Goal: Transaction & Acquisition: Book appointment/travel/reservation

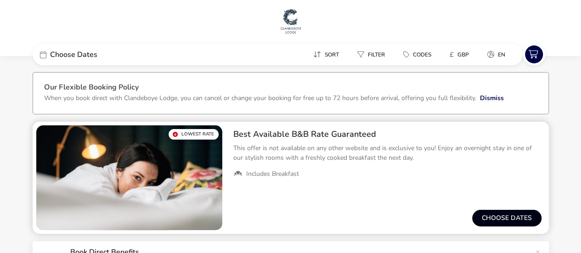
click at [499, 214] on button "Choose dates" at bounding box center [506, 218] width 69 height 17
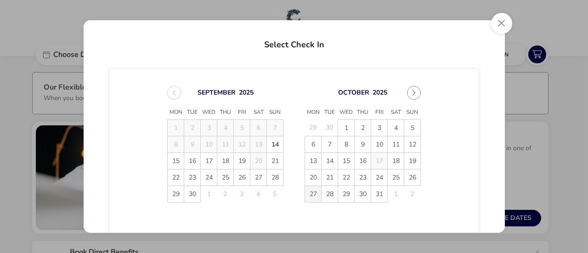
click at [310, 194] on span "27" at bounding box center [313, 194] width 16 height 16
click at [342, 191] on span "29" at bounding box center [346, 194] width 16 height 16
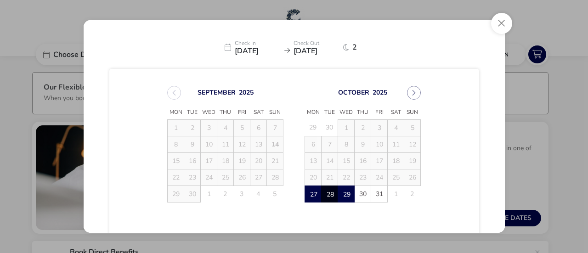
click at [498, 99] on div "[DATE] Mon Tue Wed Thu Fri Sat Sun 1 2 3 4 5 6 7 8 9 10 11 12 13 14 15 16 17 18…" at bounding box center [294, 148] width 421 height 172
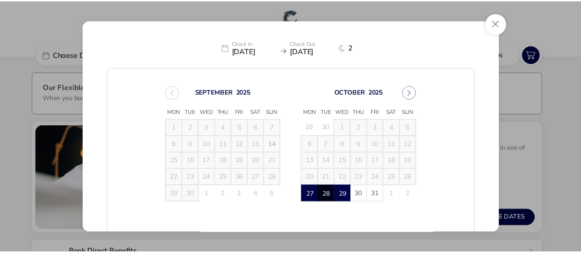
scroll to position [90, 0]
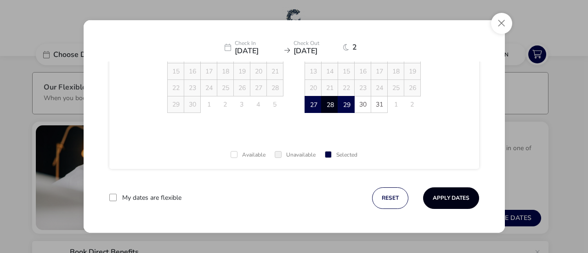
click at [436, 195] on button "Apply Dates" at bounding box center [451, 198] width 56 height 22
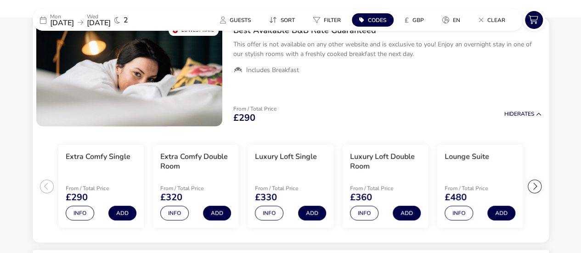
scroll to position [105, 0]
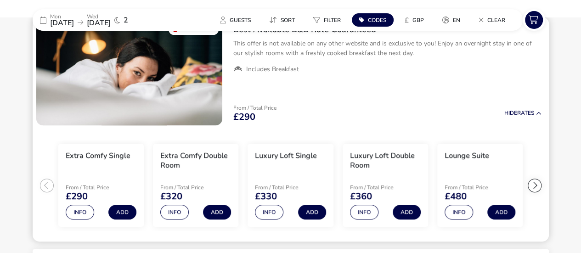
click at [533, 183] on div at bounding box center [534, 186] width 14 height 14
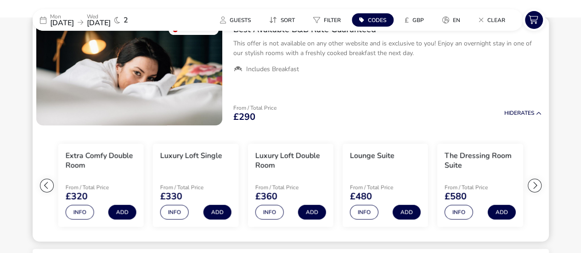
click at [535, 185] on div at bounding box center [534, 186] width 14 height 14
